Goal: Information Seeking & Learning: Learn about a topic

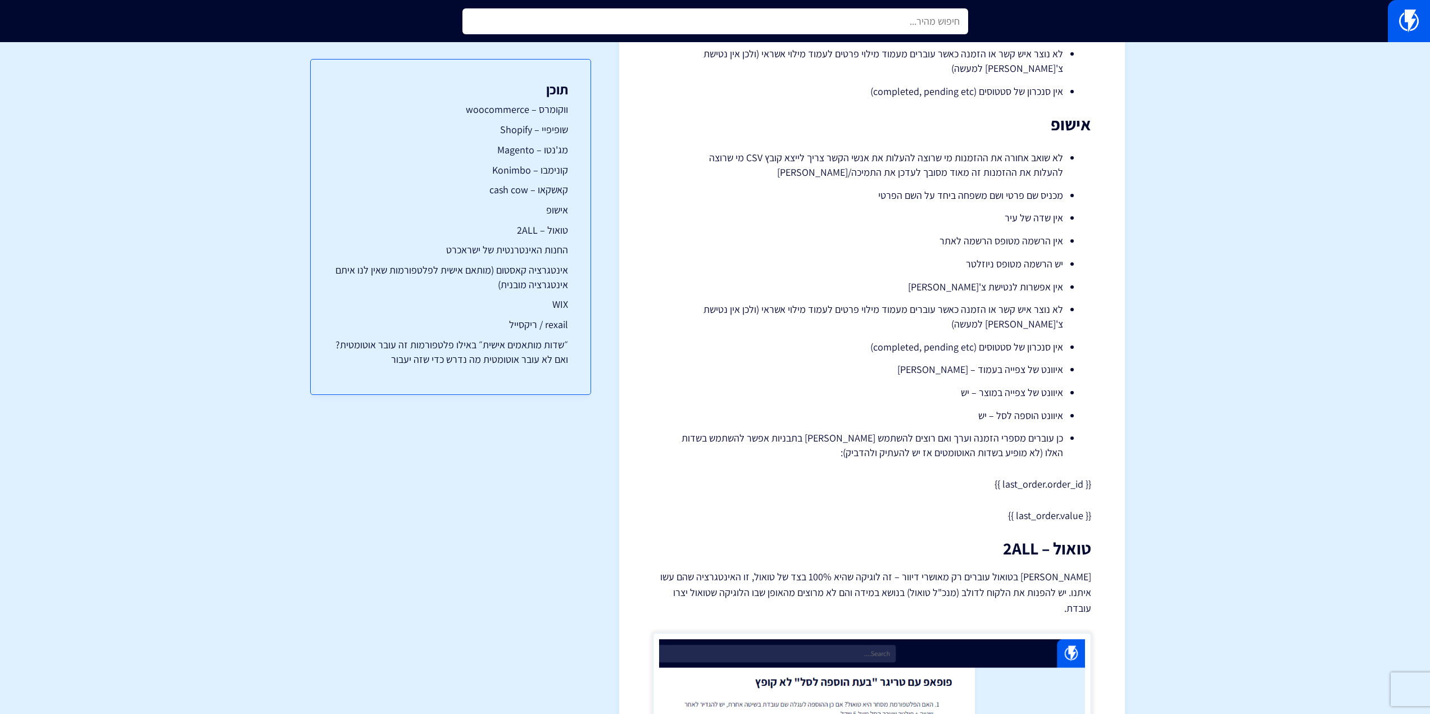
click at [863, 24] on input "text" at bounding box center [716, 21] width 506 height 26
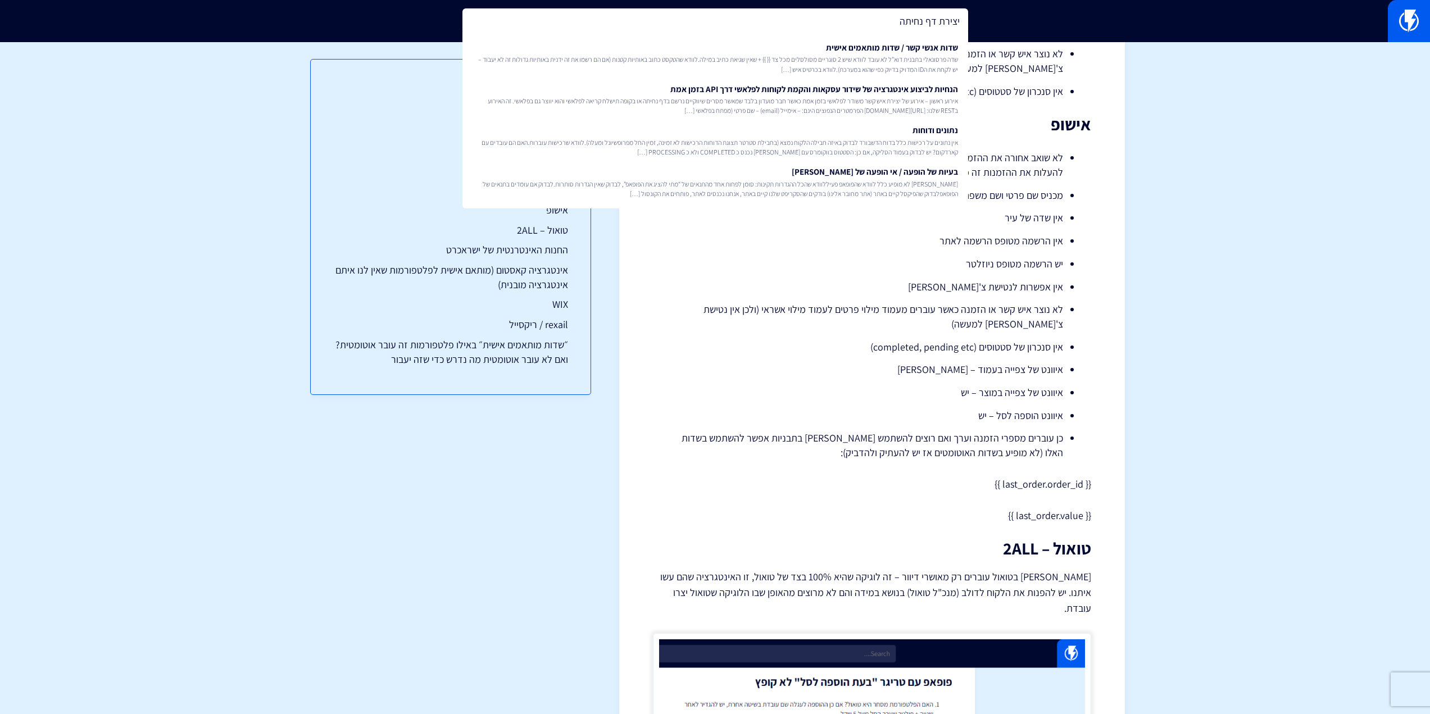
click at [907, 20] on input "יצירת דף נחיתה" at bounding box center [716, 21] width 506 height 26
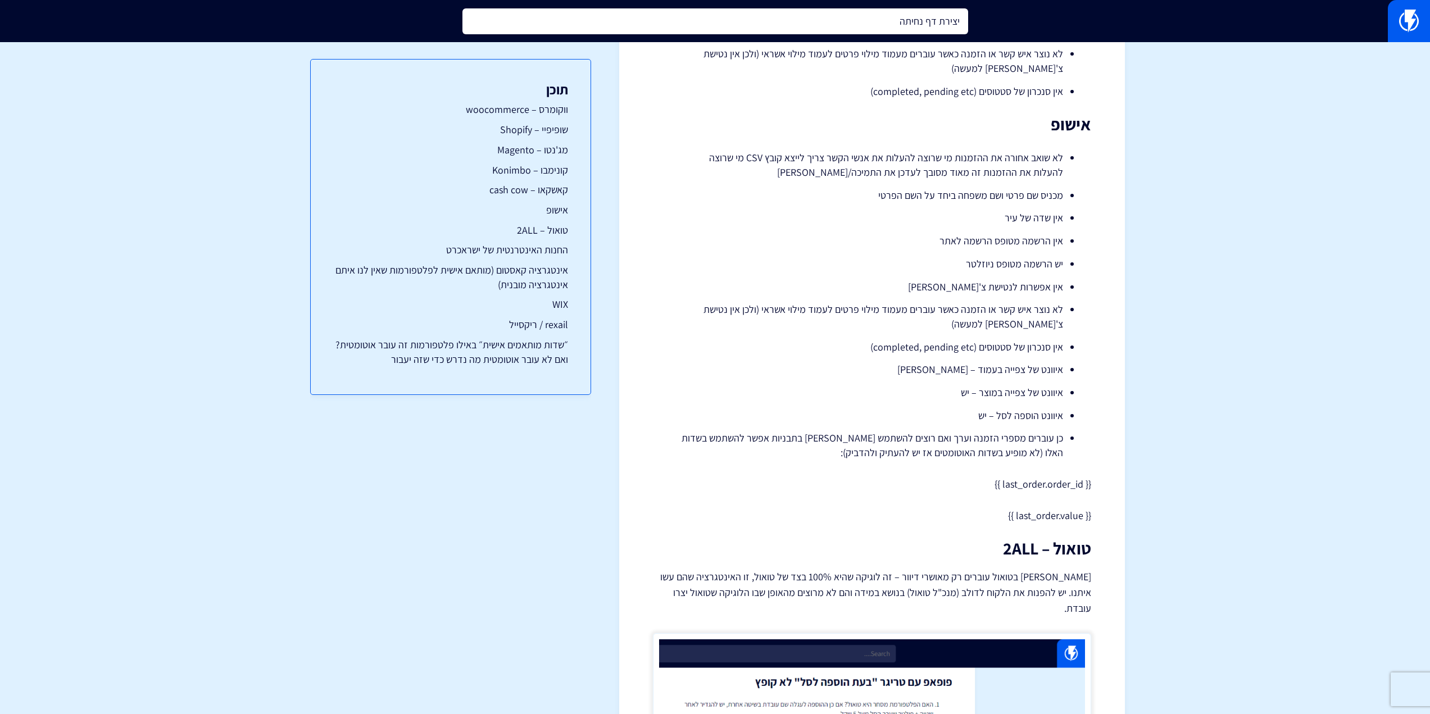
click at [907, 20] on input "יצירת דף נחיתה" at bounding box center [716, 21] width 506 height 26
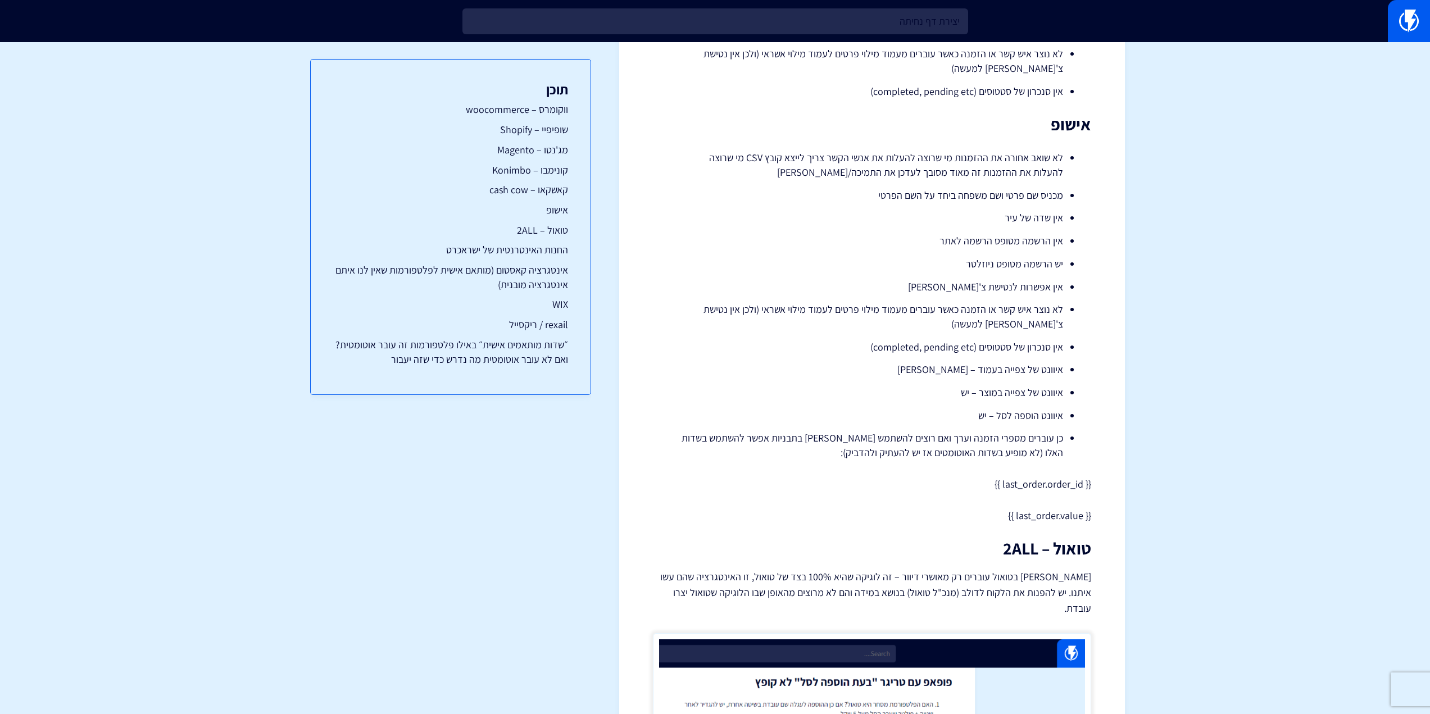
click at [1286, 128] on section "< לכל המידע פלטפורמות מסחר שיש לנו איתם אינטגרציה והבדלים ביניהן קישור לתצוגה ג…" at bounding box center [715, 134] width 1430 height 3783
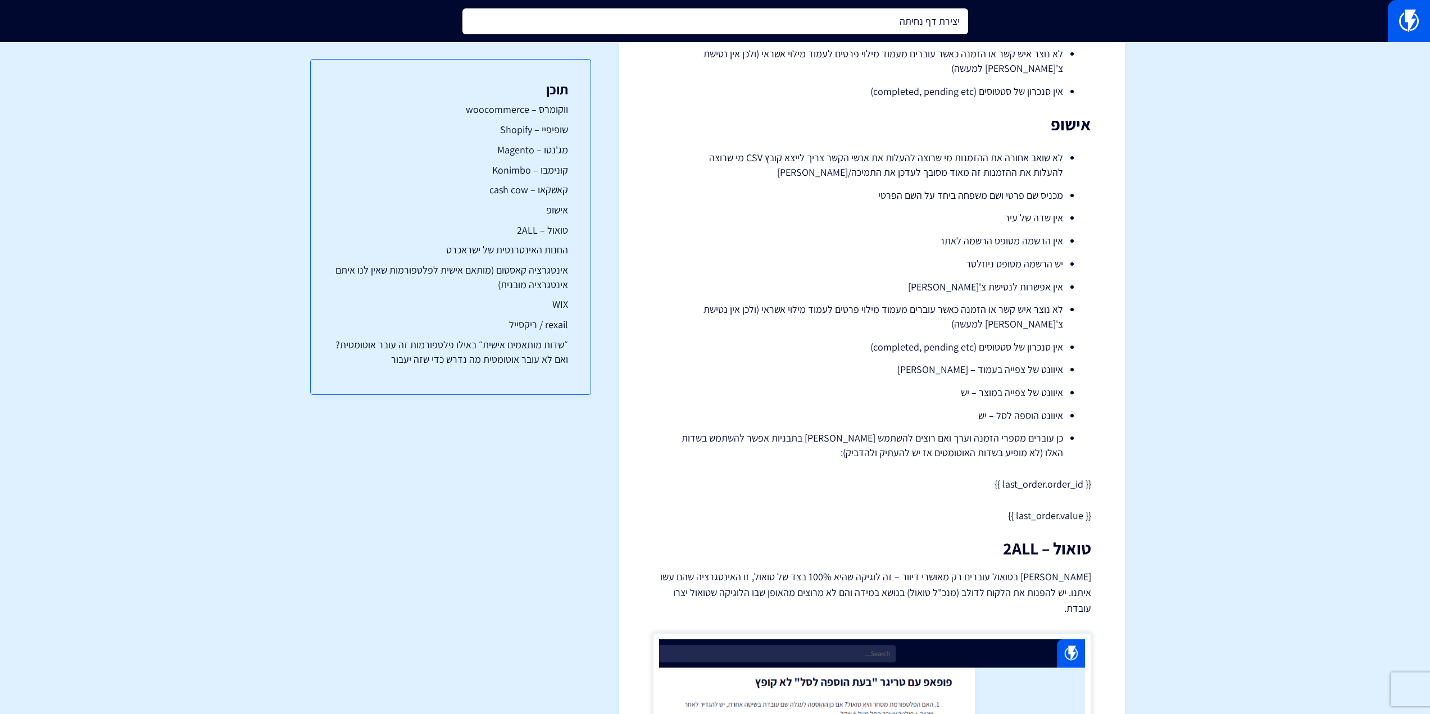
click at [955, 24] on input "יצירת דף נחיתה" at bounding box center [716, 21] width 506 height 26
click at [955, 24] on input "ידצירת דף נחיתה" at bounding box center [716, 21] width 506 height 26
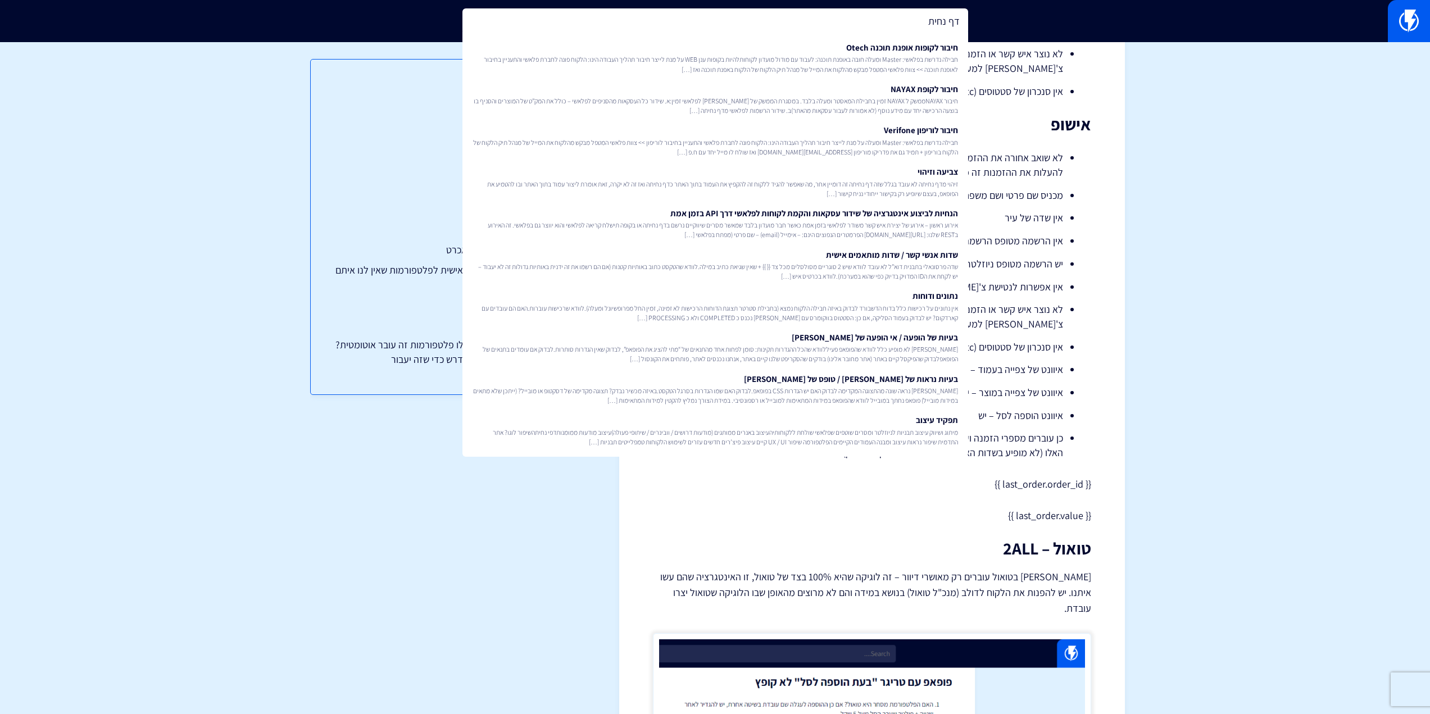
type input "דף נחית"
click at [1242, 130] on section "< לכל המידע פלטפורמות מסחר שיש לנו איתם אינטגרציה והבדלים ביניהן קישור לתצוגה ג…" at bounding box center [715, 134] width 1430 height 3783
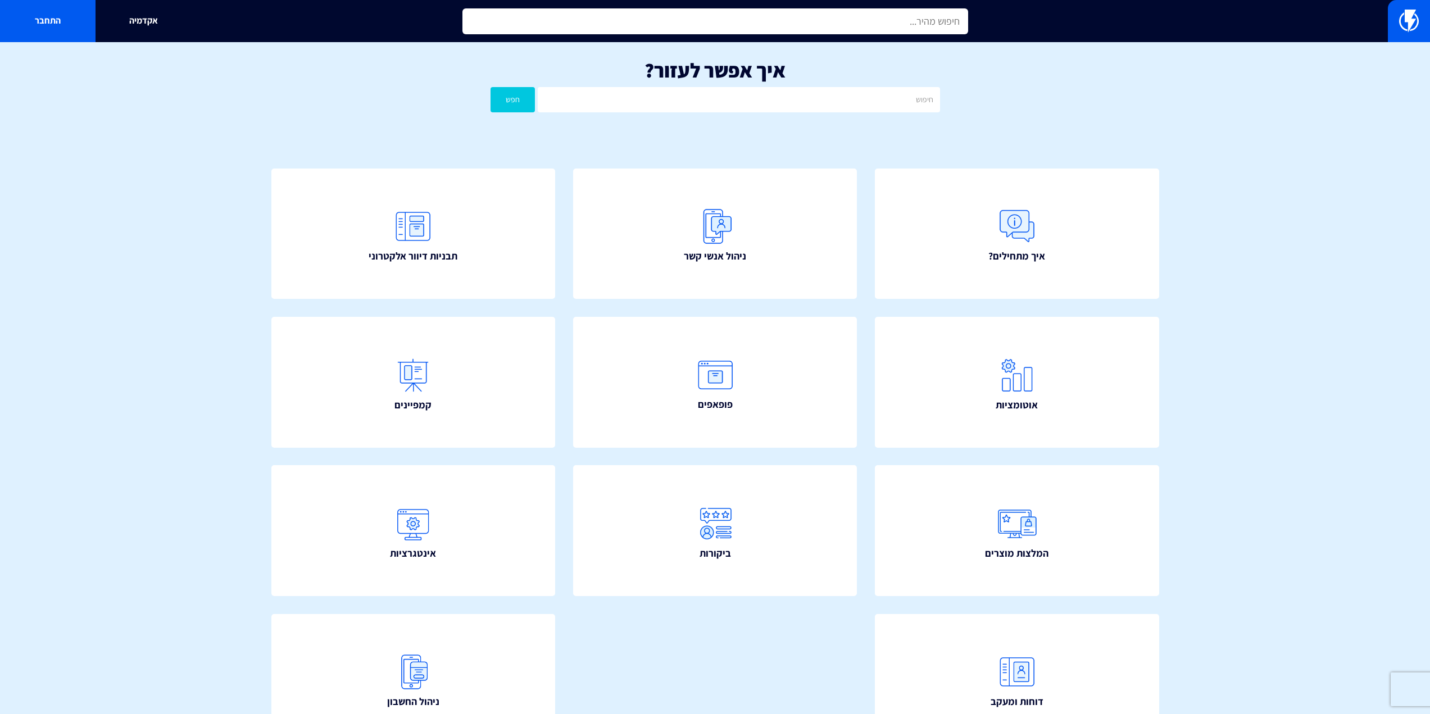
click at [723, 27] on input "text" at bounding box center [716, 21] width 506 height 26
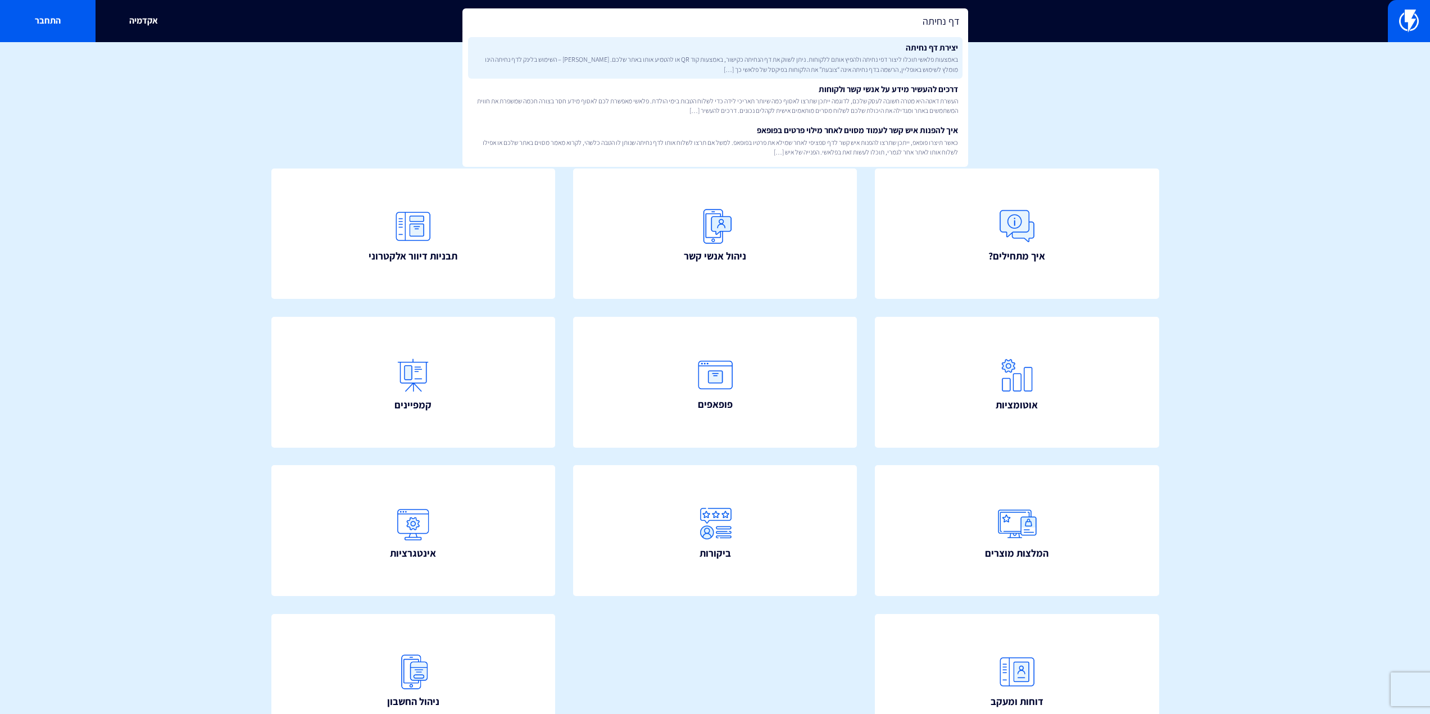
type input "דף נחיתה"
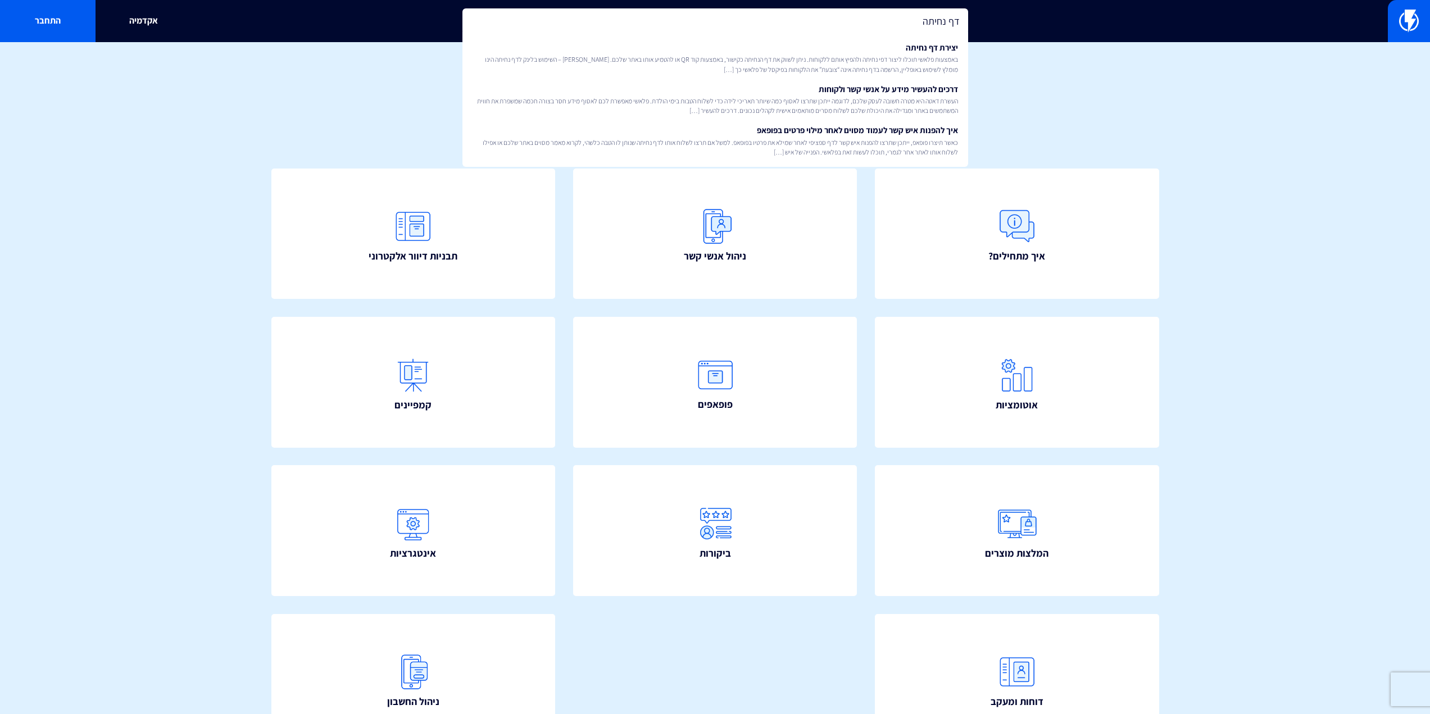
click at [757, 57] on span "באמצעות פלאשי תוכלו ליצור דפי נחיתה ולהפיץ אותם ללקוחות. ניתן לשווק את דף הנחית…" at bounding box center [716, 64] width 486 height 19
